Goal: Task Accomplishment & Management: Manage account settings

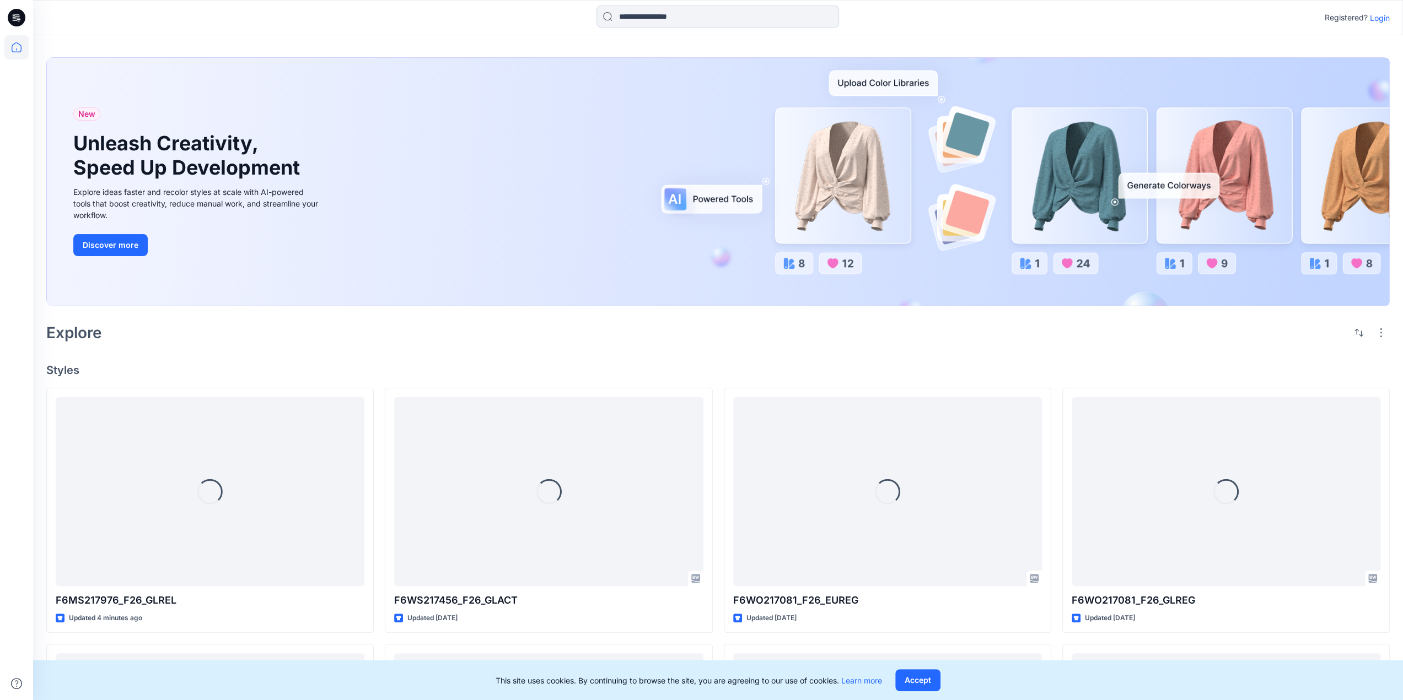
click at [1385, 20] on p "Login" at bounding box center [1379, 18] width 20 height 12
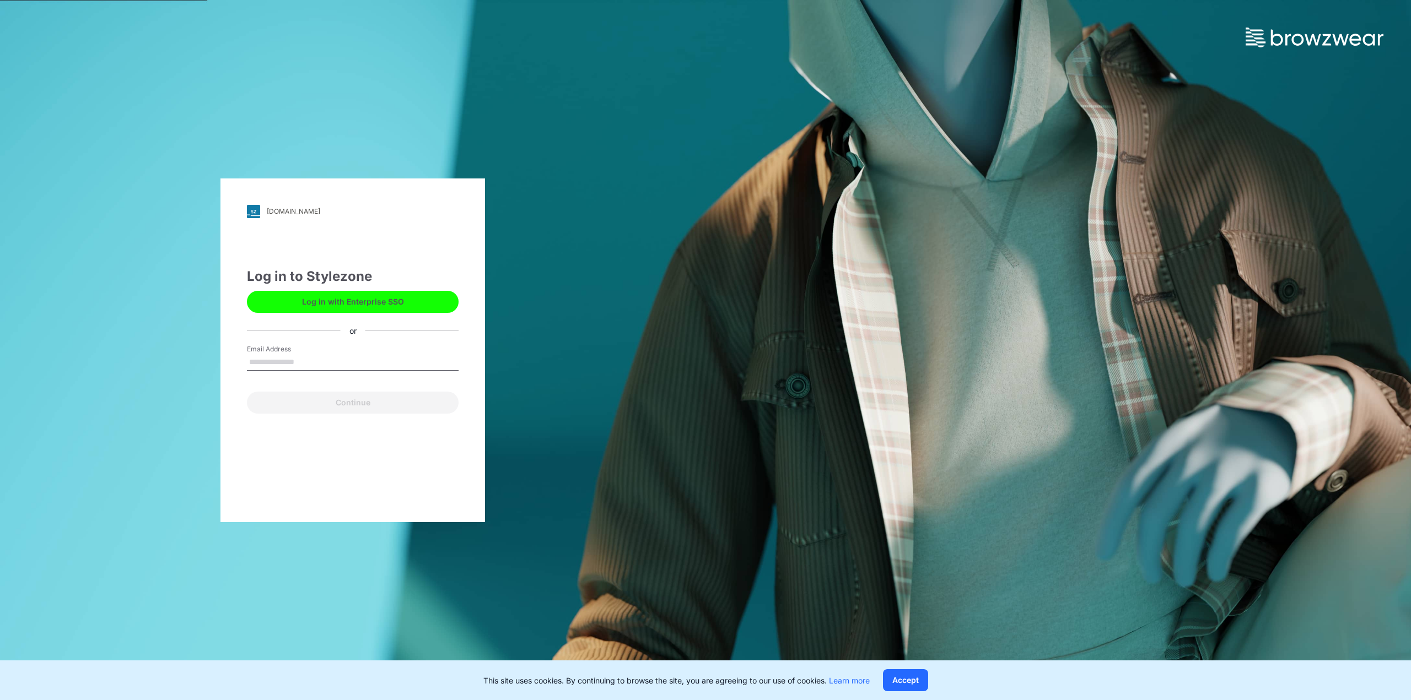
click at [289, 359] on input "Email Address" at bounding box center [353, 362] width 212 height 17
type input "**********"
click at [290, 398] on button "Continue" at bounding box center [353, 403] width 212 height 22
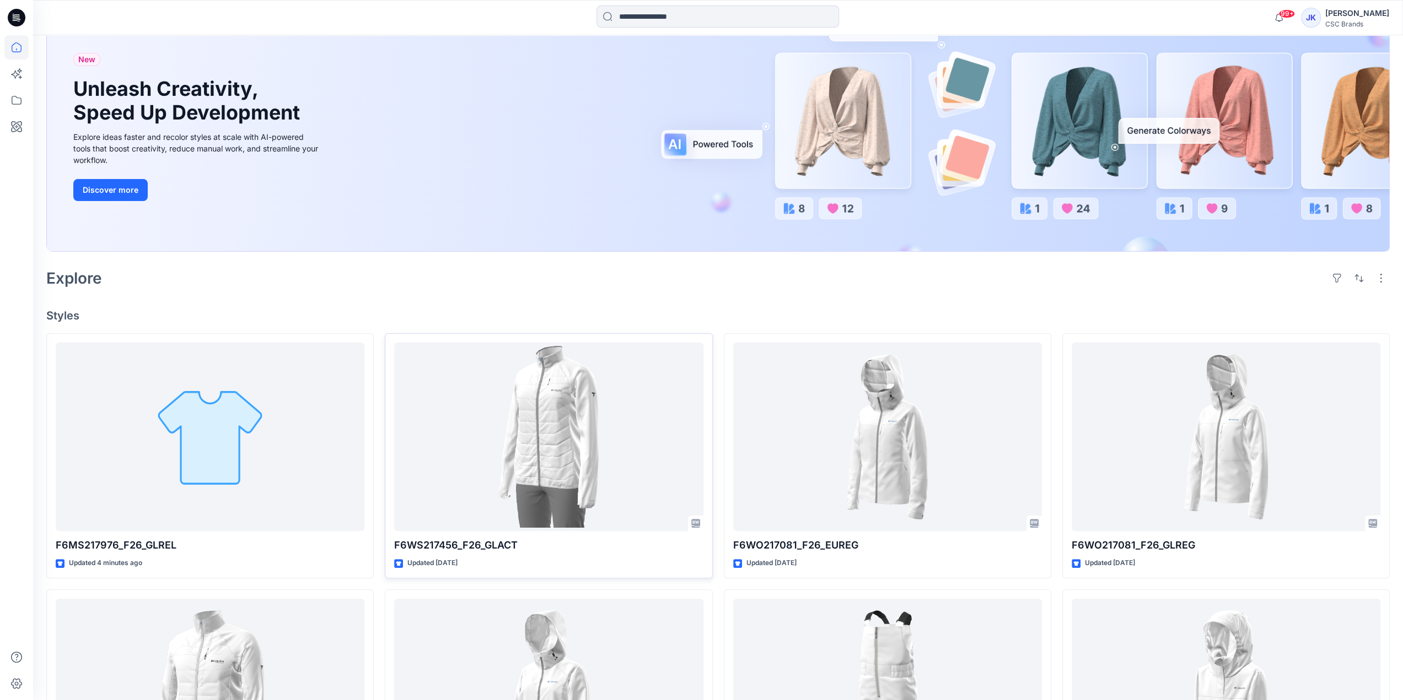
scroll to position [110, 0]
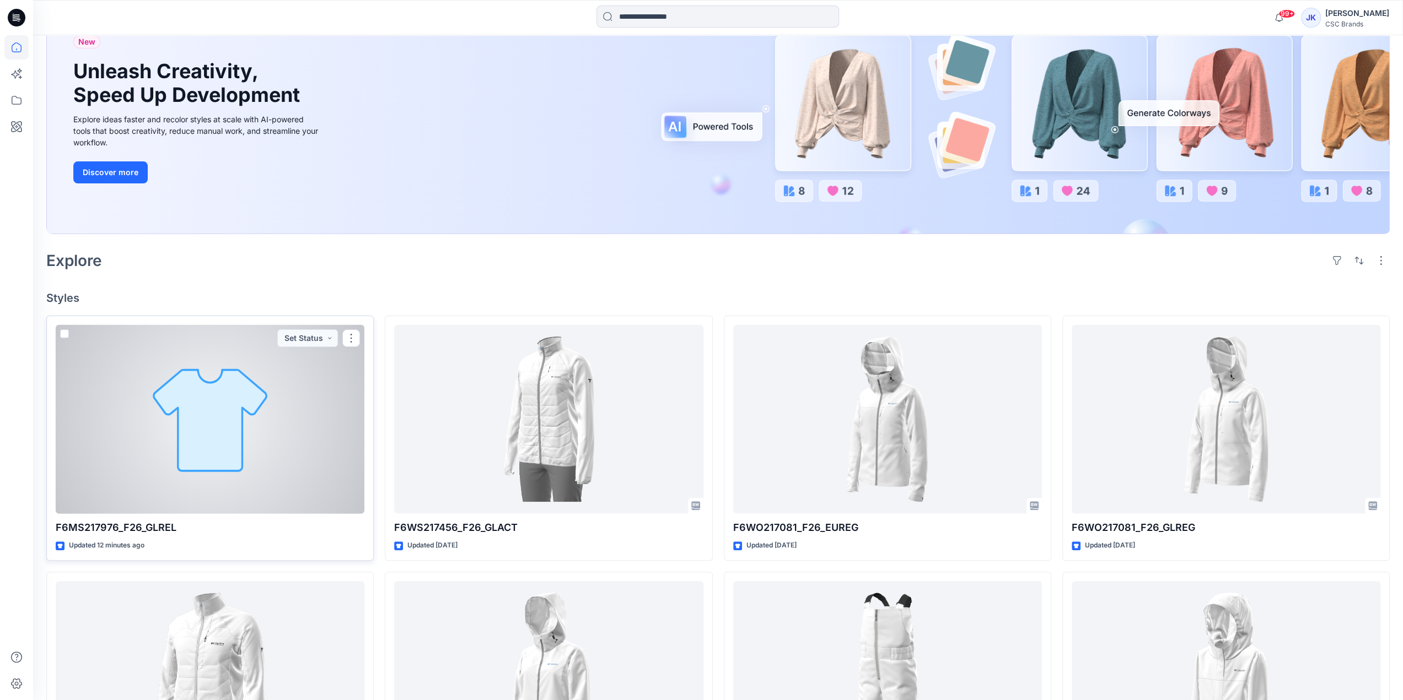
click at [250, 465] on div at bounding box center [210, 419] width 309 height 189
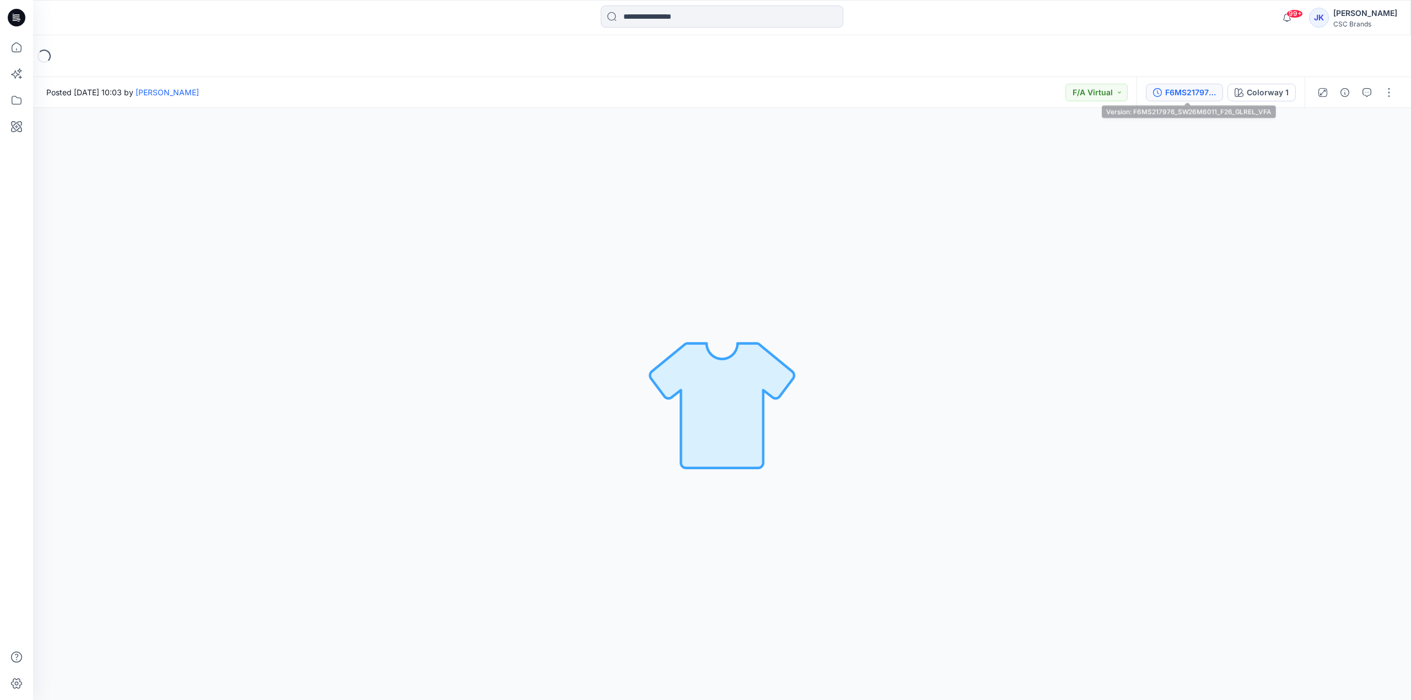
click at [1216, 95] on div "F6MS217976_SW26M6011_F26_GLREL_VFA" at bounding box center [1190, 93] width 51 height 12
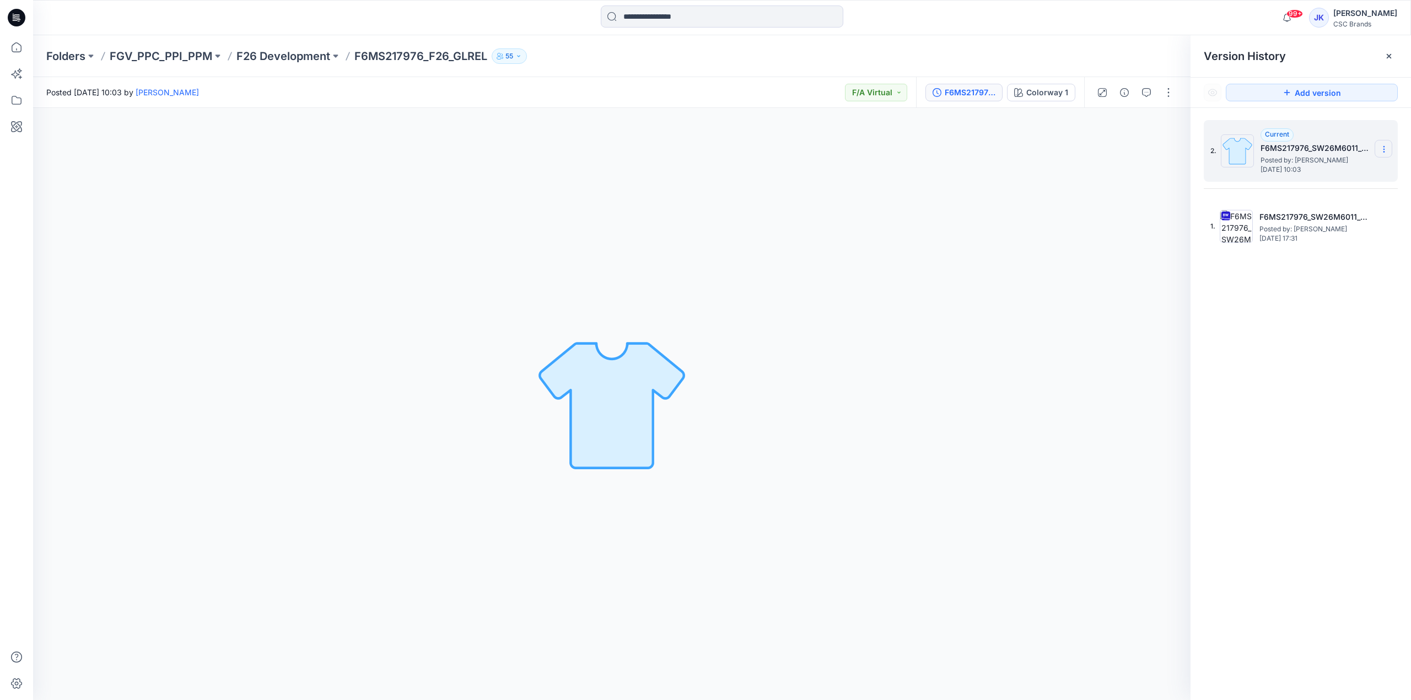
click at [1383, 152] on icon at bounding box center [1383, 149] width 9 height 9
click at [1332, 220] on span "Delete Version" at bounding box center [1308, 219] width 52 height 13
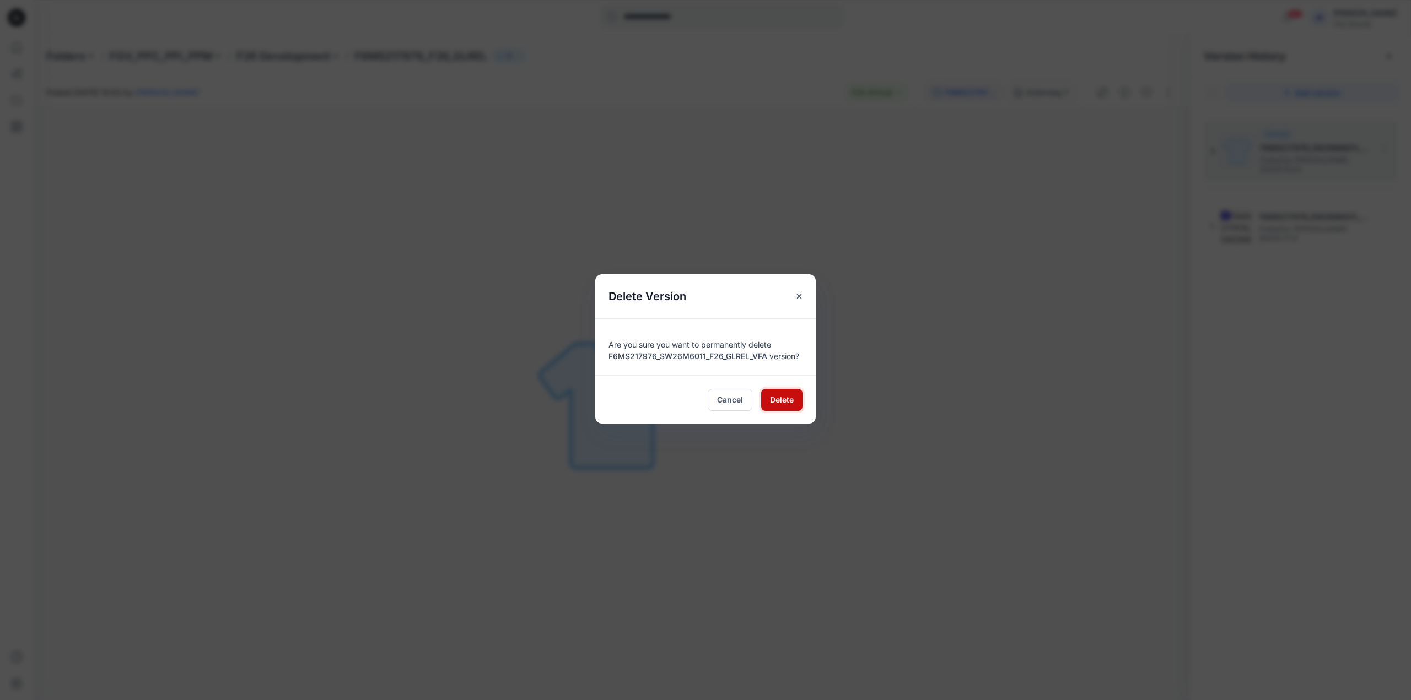
click at [787, 396] on span "Delete" at bounding box center [782, 400] width 24 height 12
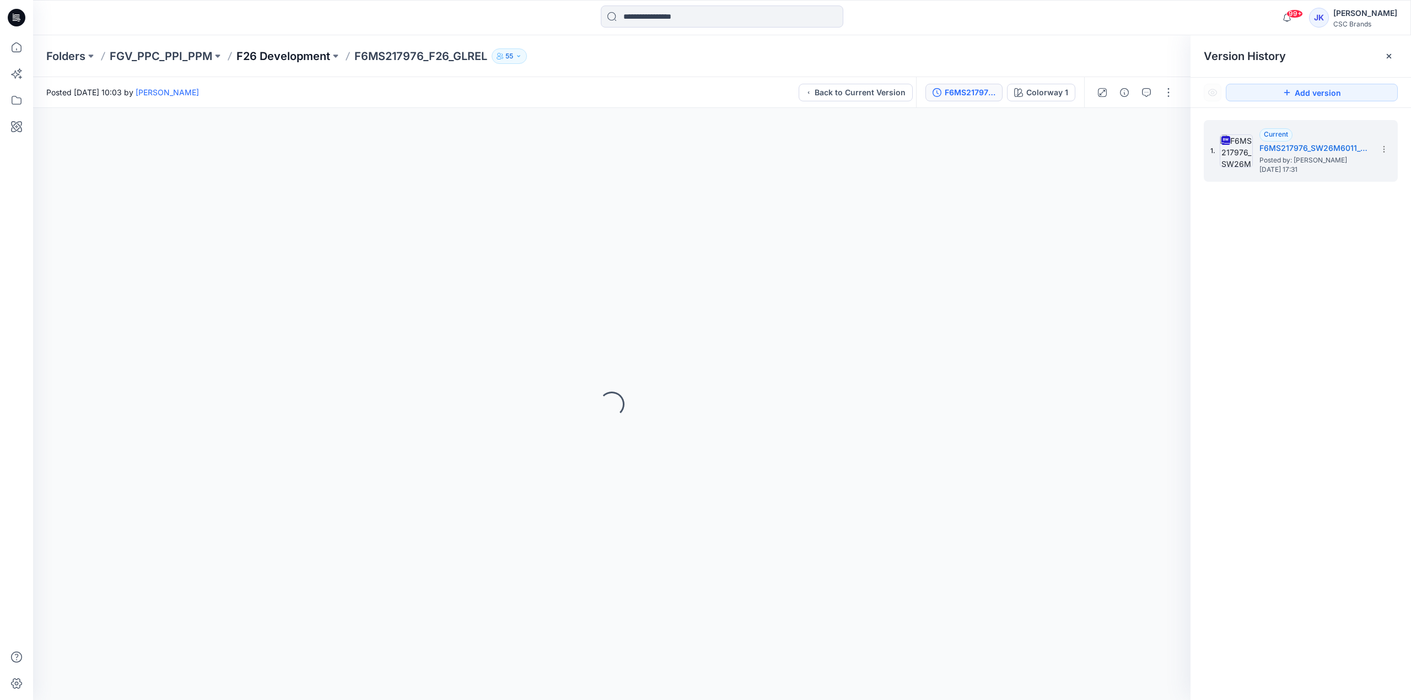
click at [311, 58] on p "F26 Development" at bounding box center [283, 55] width 94 height 15
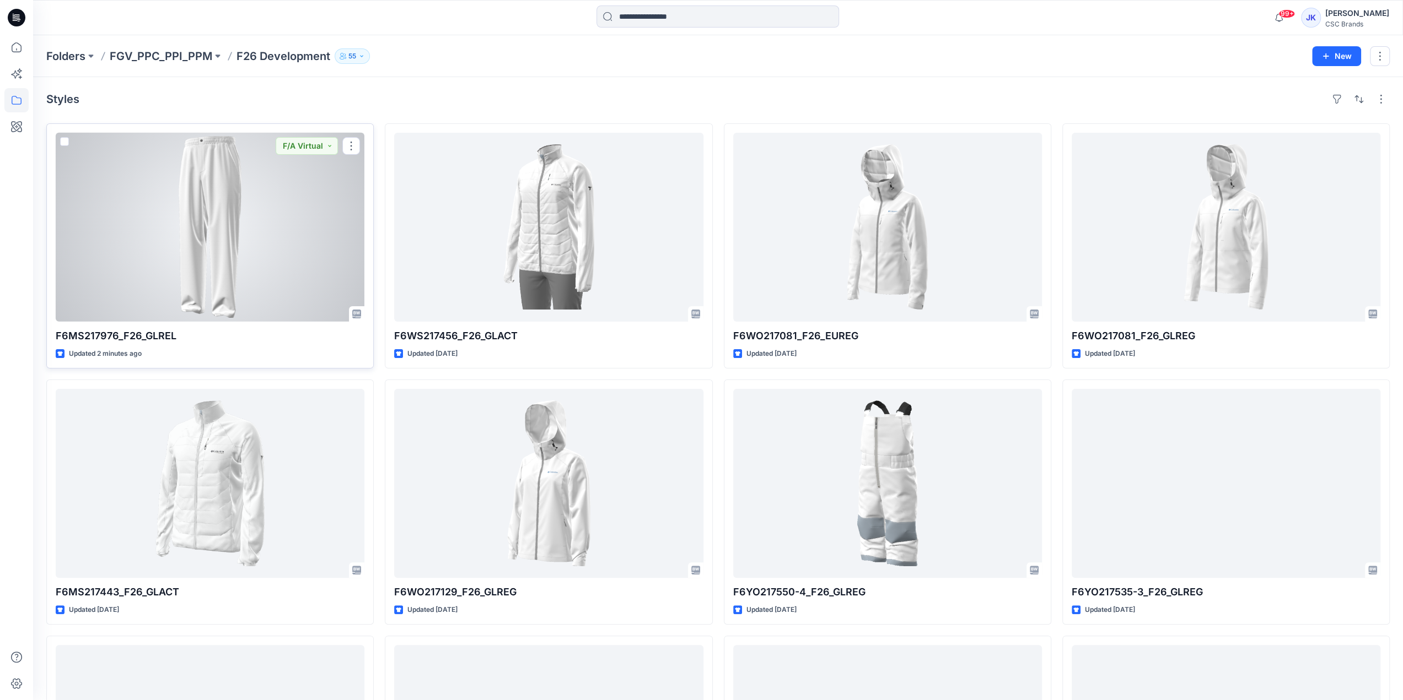
click at [143, 249] on div at bounding box center [210, 227] width 309 height 189
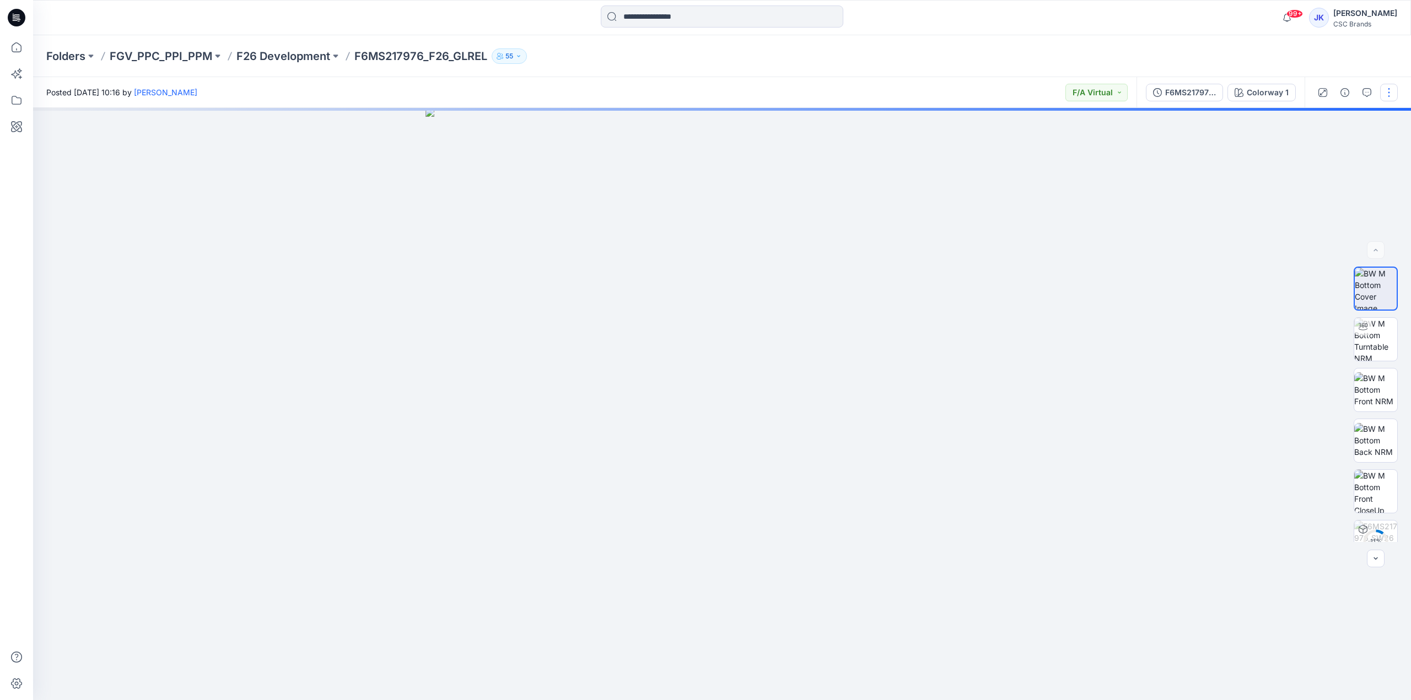
click at [1387, 91] on button "button" at bounding box center [1389, 93] width 18 height 18
click at [1347, 150] on button "Edit" at bounding box center [1342, 149] width 101 height 20
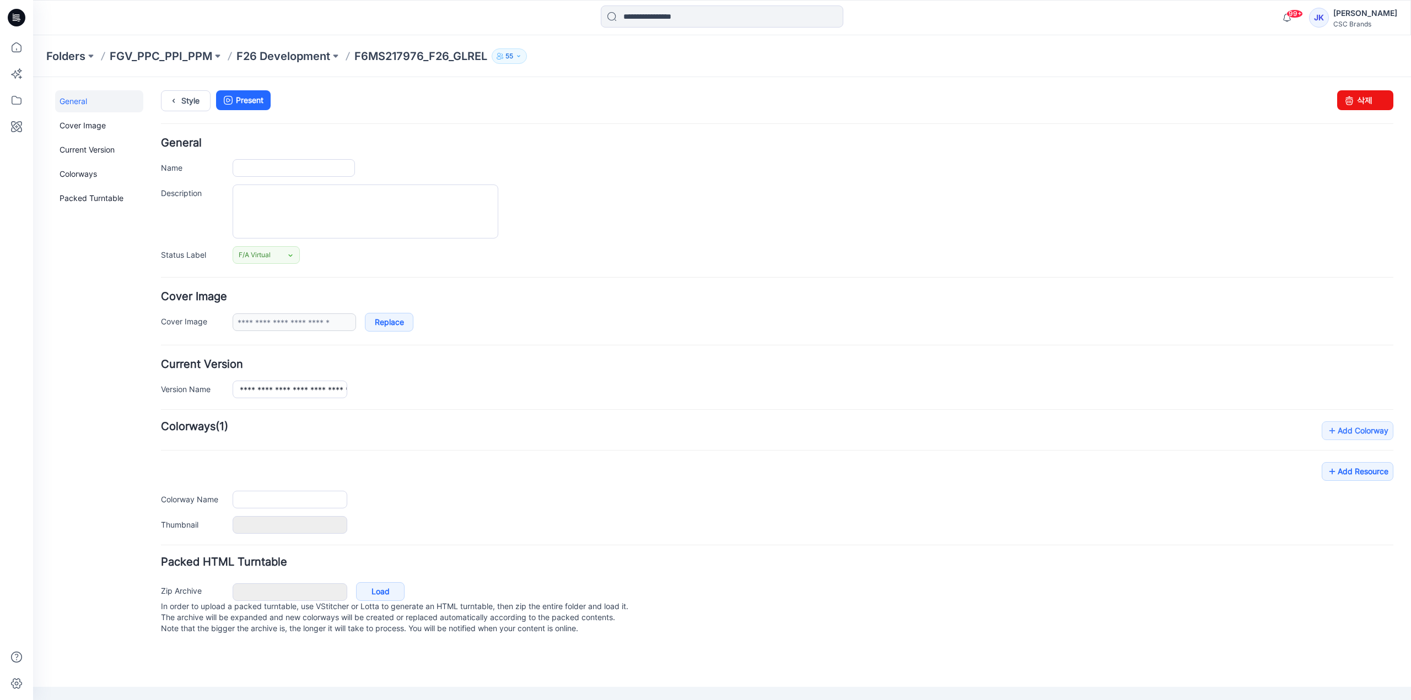
type input "**********"
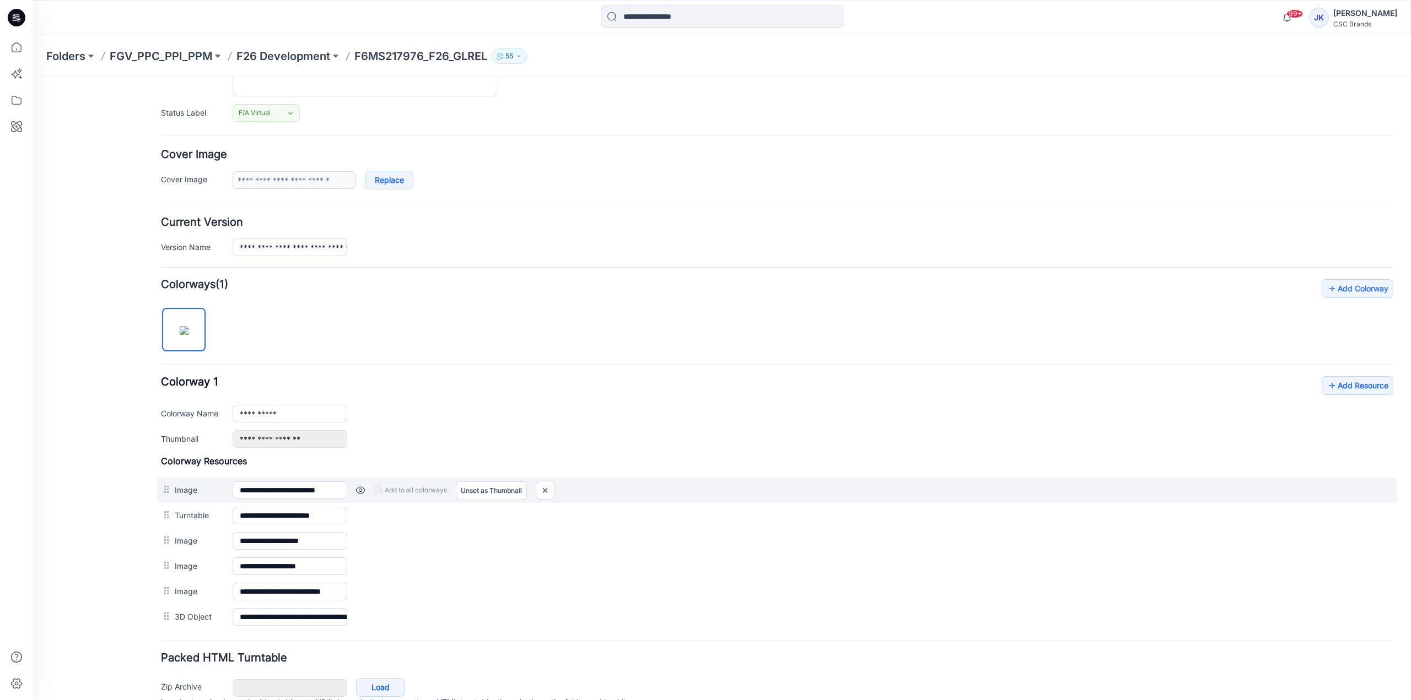
scroll to position [192, 0]
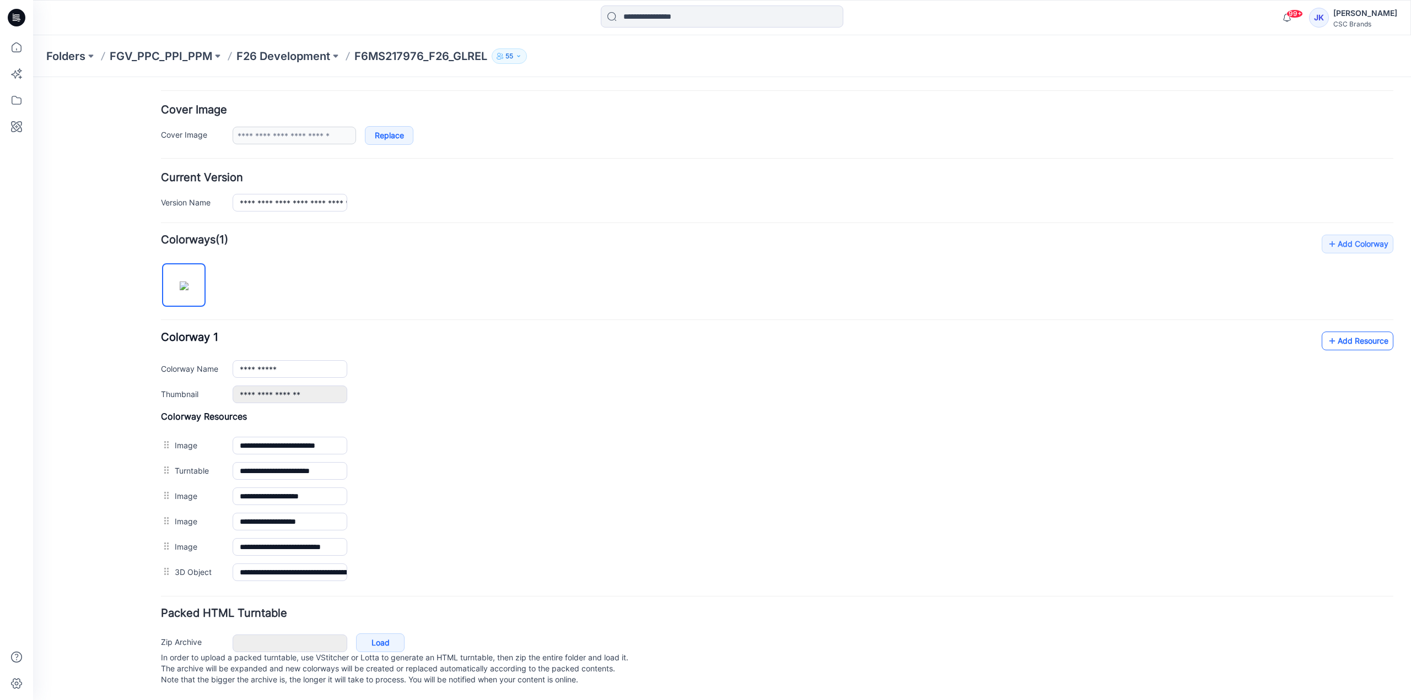
click at [1331, 333] on link "Add Resource" at bounding box center [1358, 341] width 72 height 19
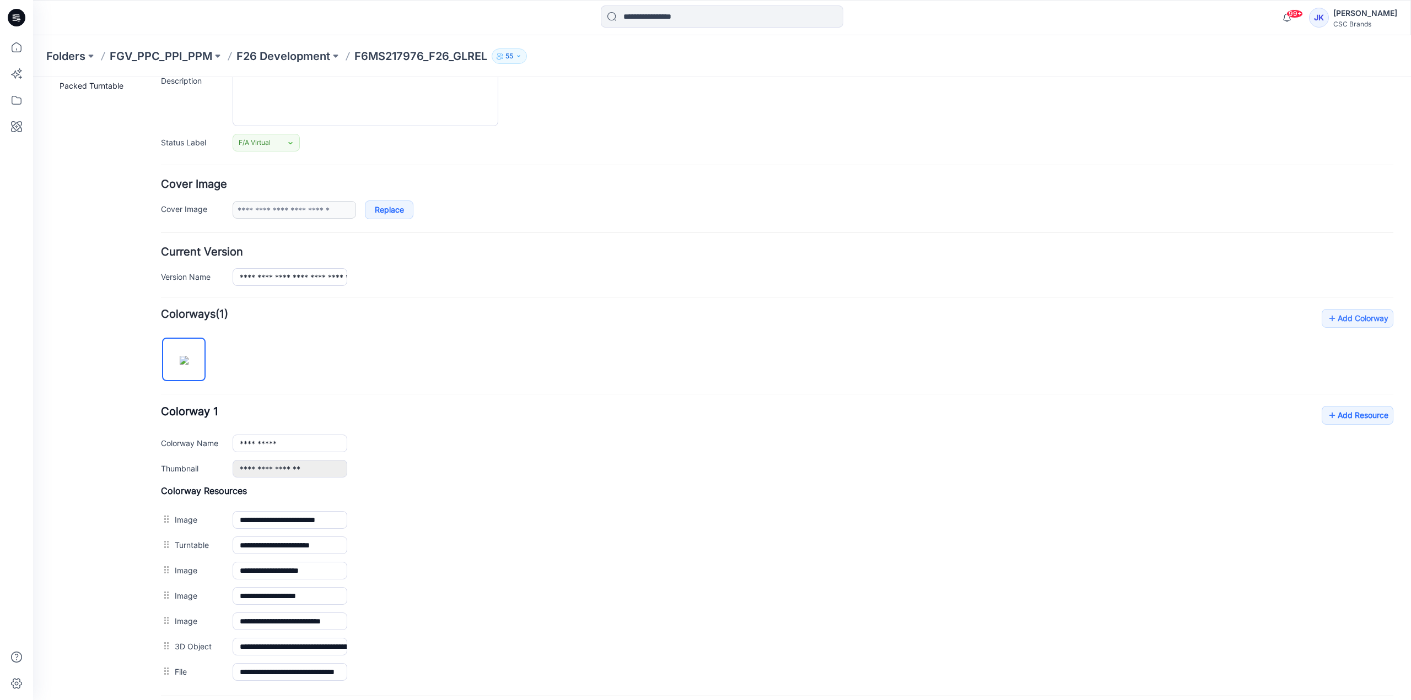
scroll to position [0, 0]
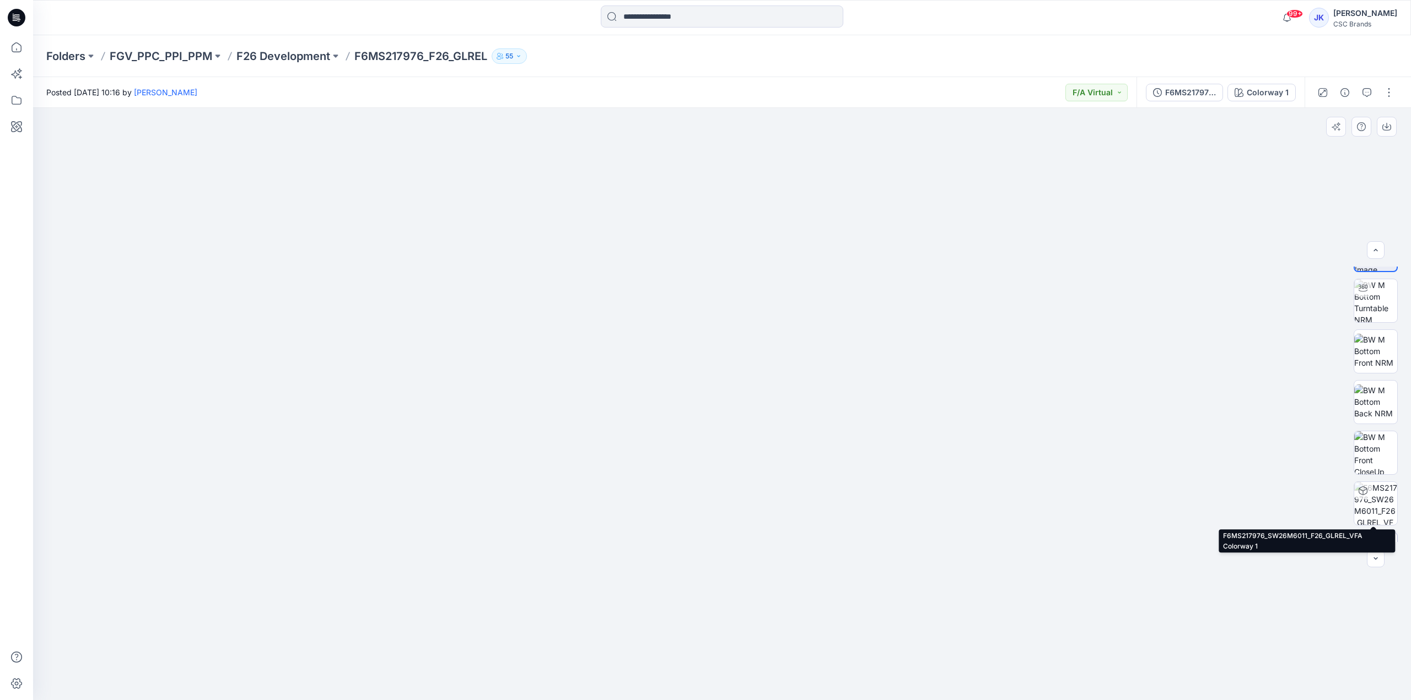
scroll to position [73, 0]
